Goal: Find specific page/section: Find specific page/section

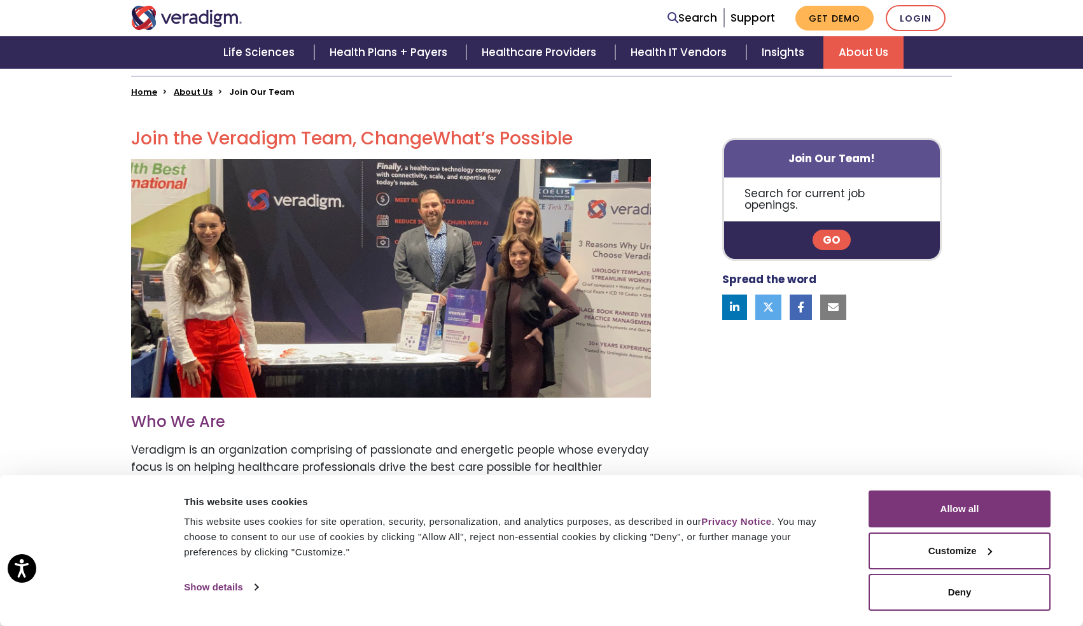
scroll to position [330, 0]
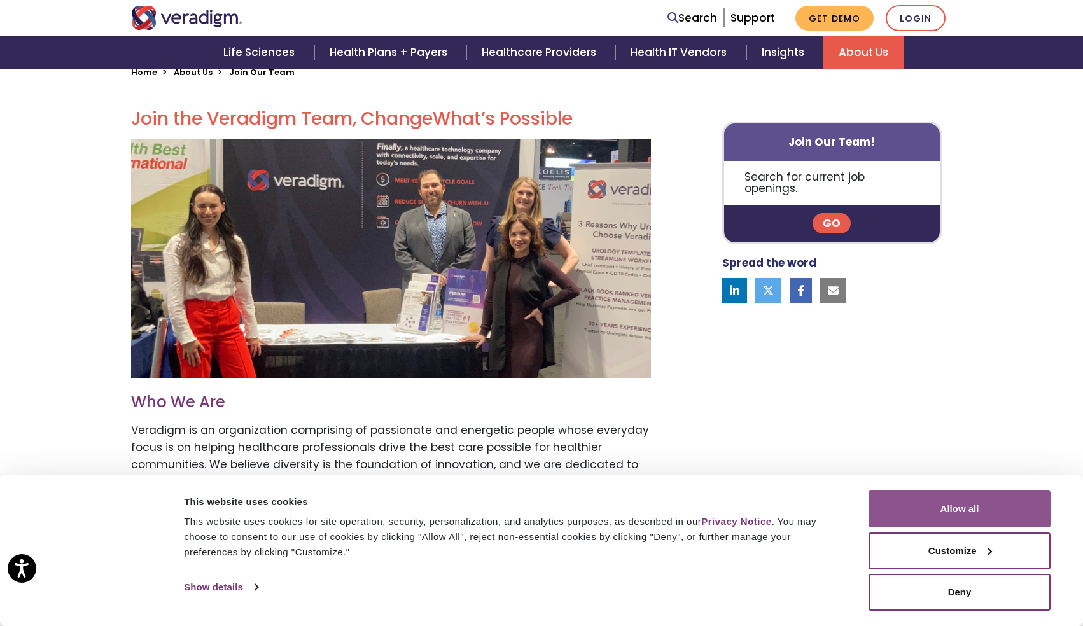
click at [943, 518] on button "Allow all" at bounding box center [959, 509] width 182 height 37
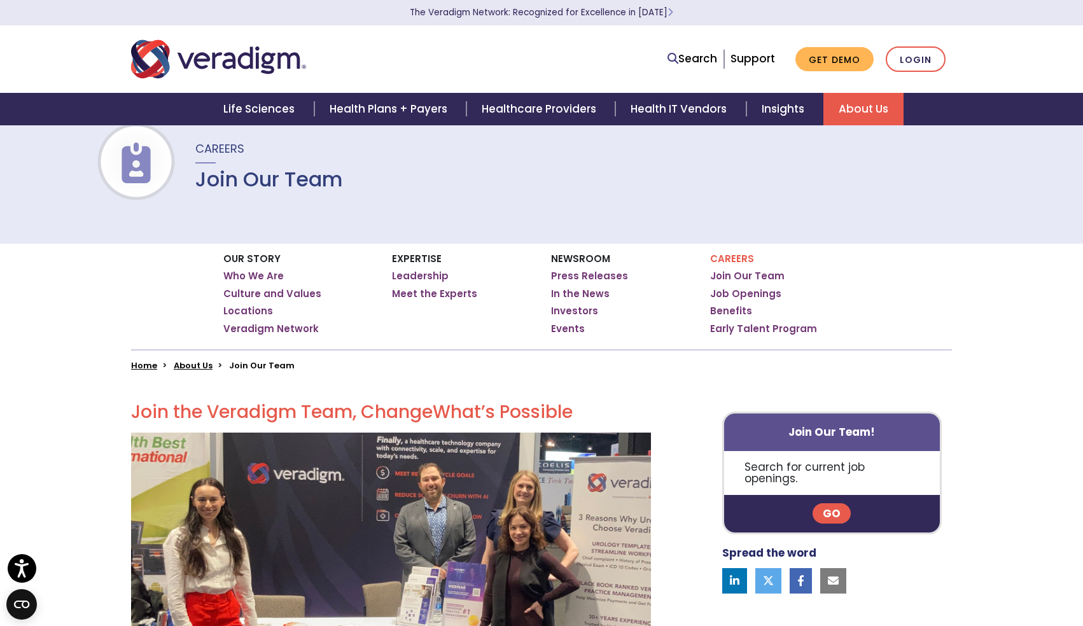
scroll to position [0, 0]
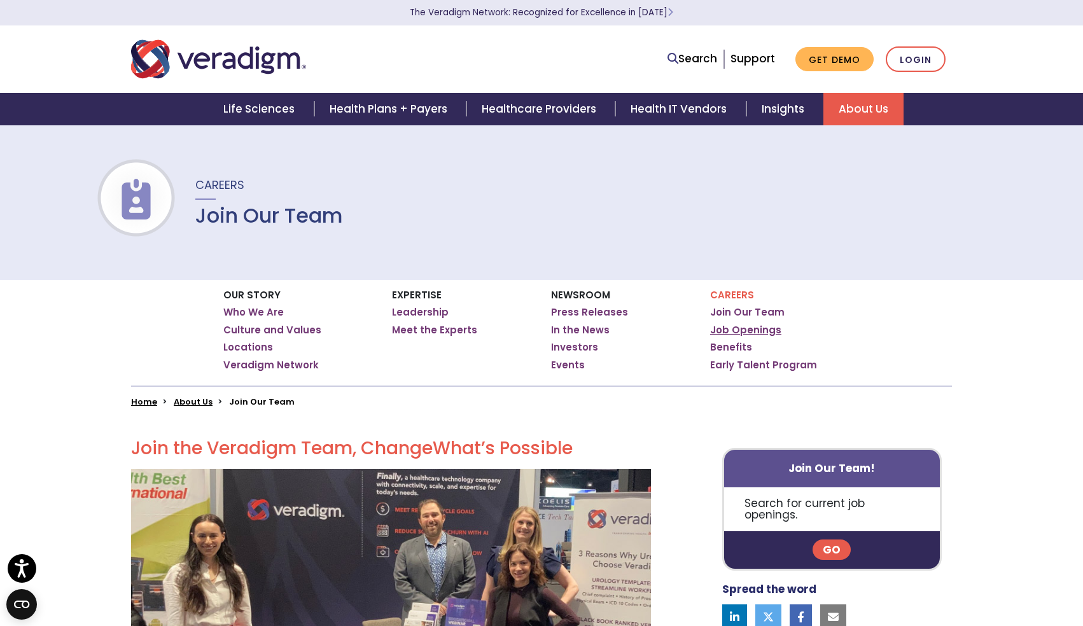
click at [743, 329] on link "Job Openings" at bounding box center [745, 330] width 71 height 13
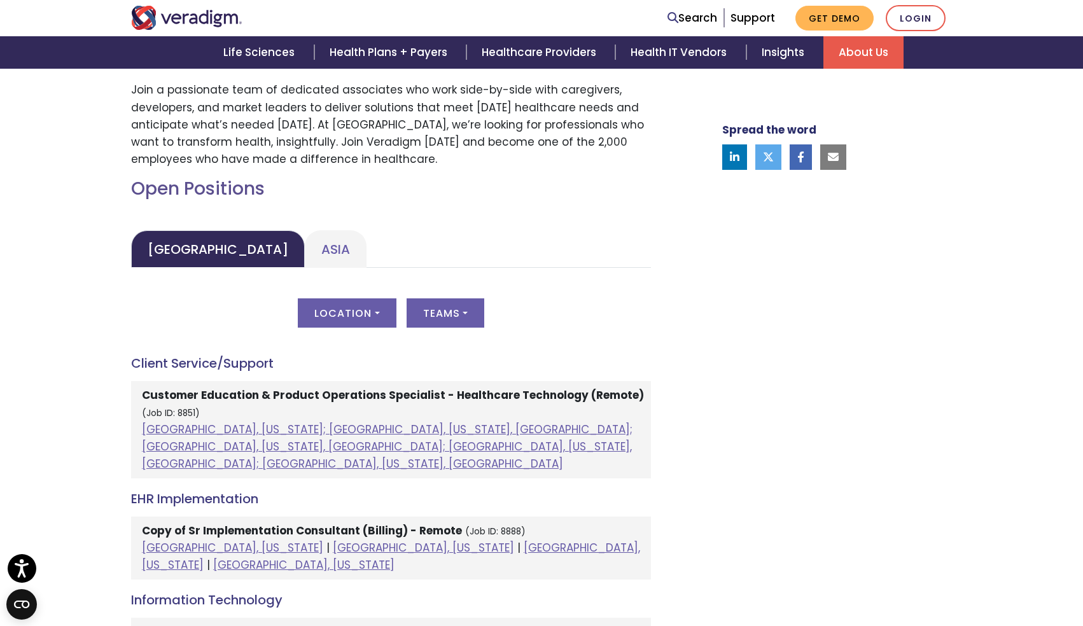
scroll to position [478, 0]
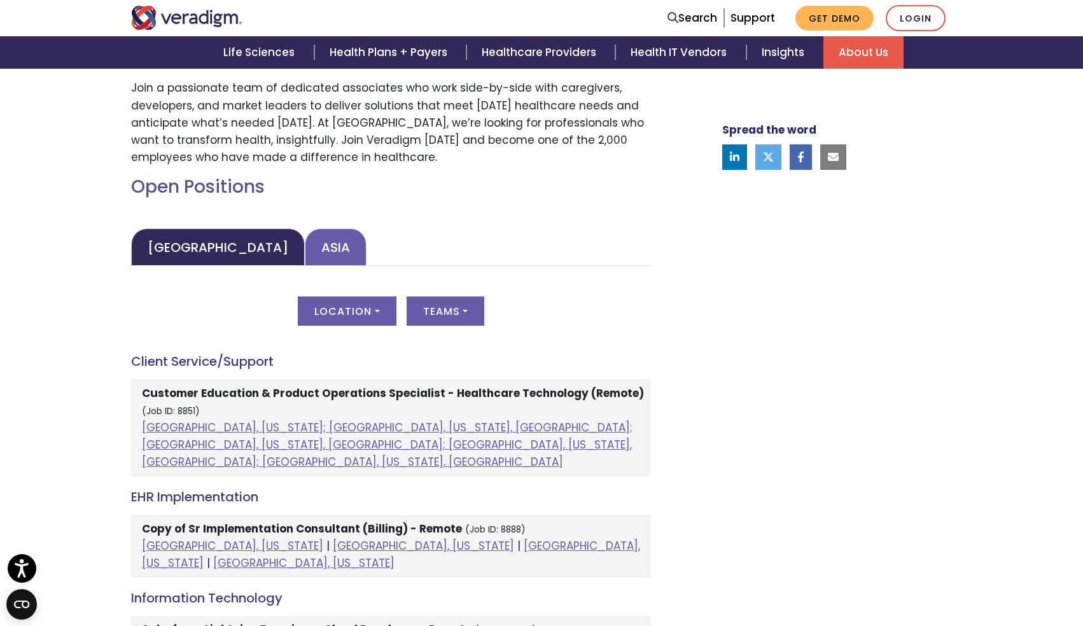
click at [305, 241] on link "Asia" at bounding box center [336, 247] width 62 height 38
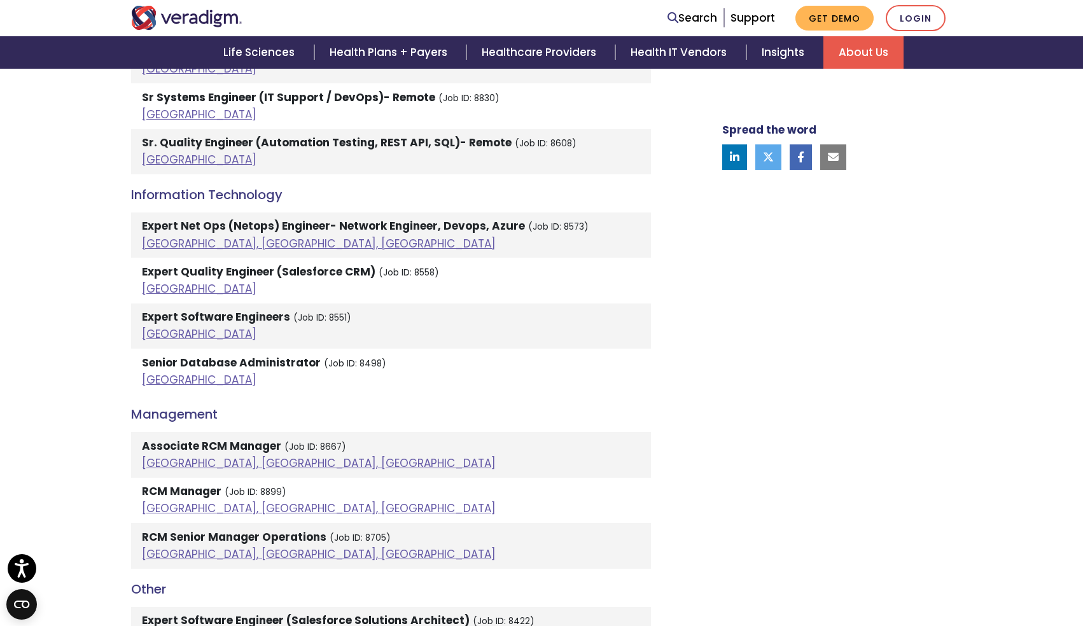
scroll to position [1421, 0]
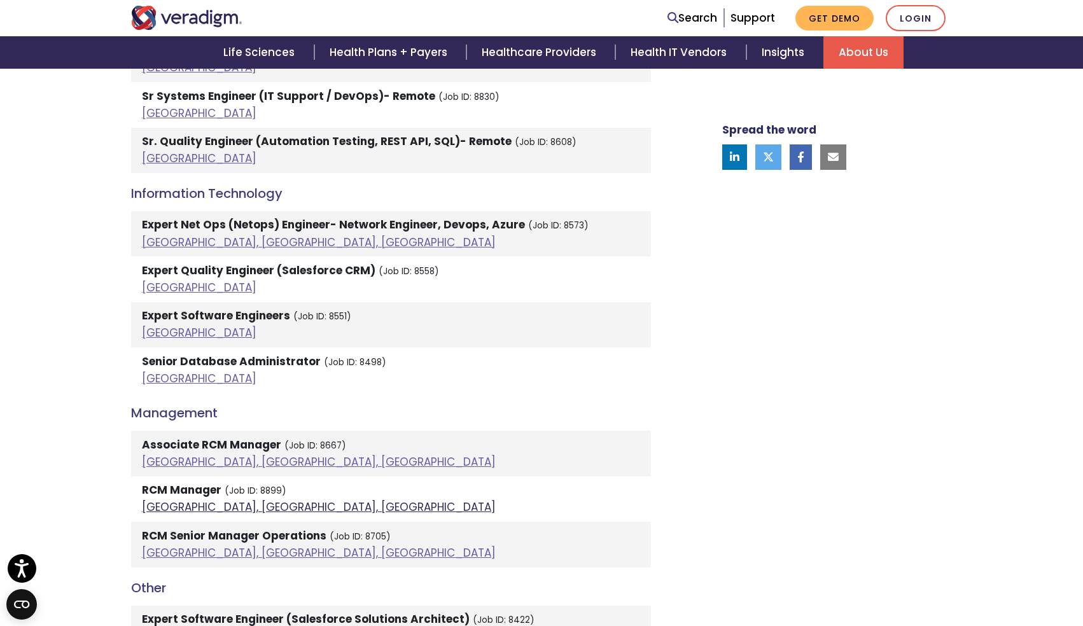
click at [207, 499] on link "[GEOGRAPHIC_DATA], [GEOGRAPHIC_DATA], [GEOGRAPHIC_DATA]" at bounding box center [319, 506] width 354 height 15
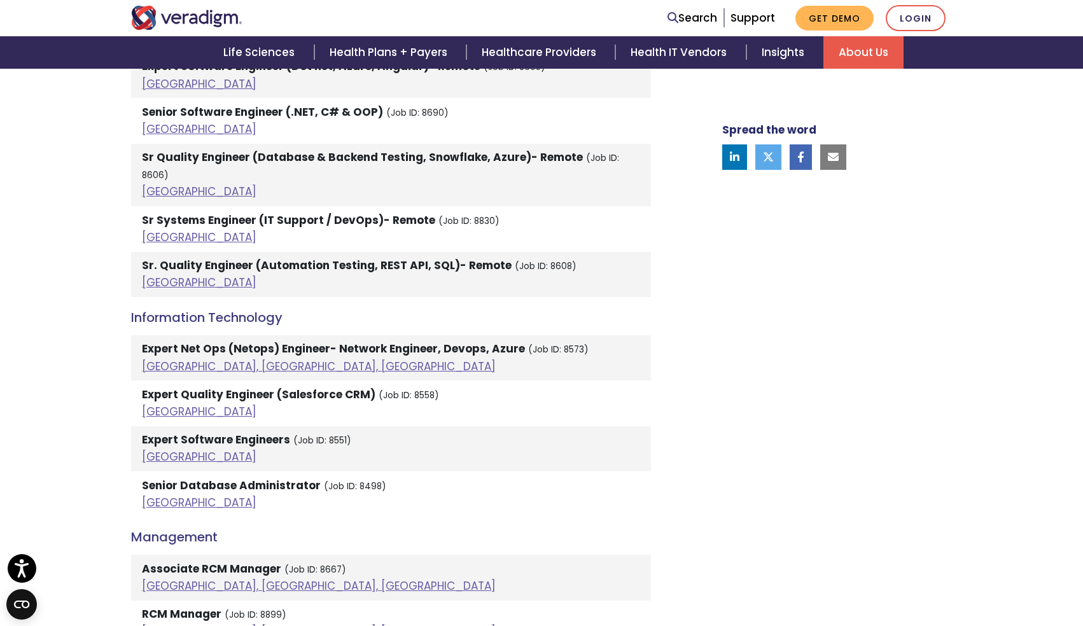
scroll to position [1059, 0]
